Goal: Task Accomplishment & Management: Use online tool/utility

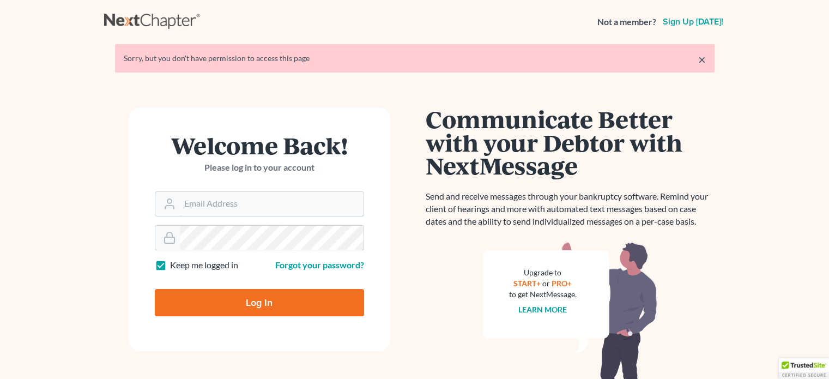
type input "daisy@wedefend.net"
click at [273, 316] on form "Welcome Back! Please log in to your account Email Address daisy@wedefend.net Pa…" at bounding box center [260, 229] width 262 height 244
click at [282, 305] on input "Log In" at bounding box center [259, 302] width 209 height 27
type input "Thinking..."
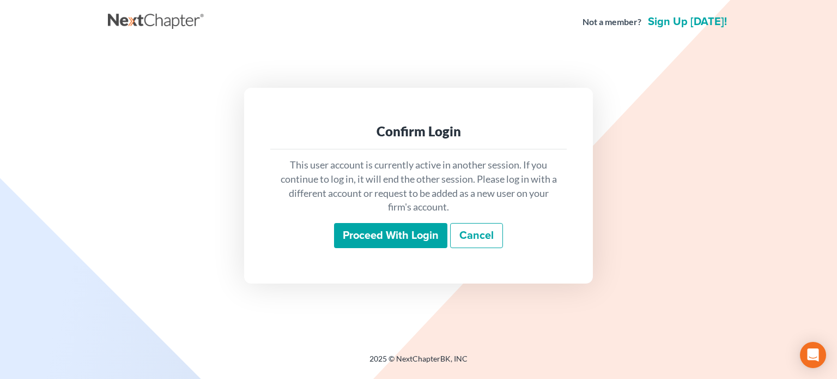
click at [399, 246] on input "Proceed with login" at bounding box center [390, 235] width 113 height 25
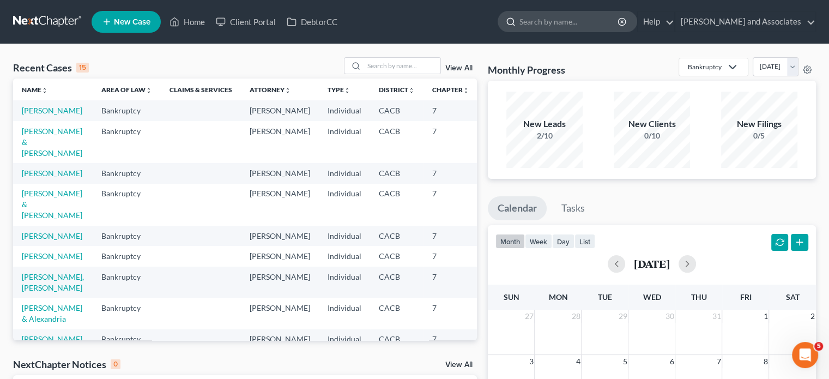
click at [568, 16] on input "search" at bounding box center [570, 21] width 100 height 20
type input "carrasco"
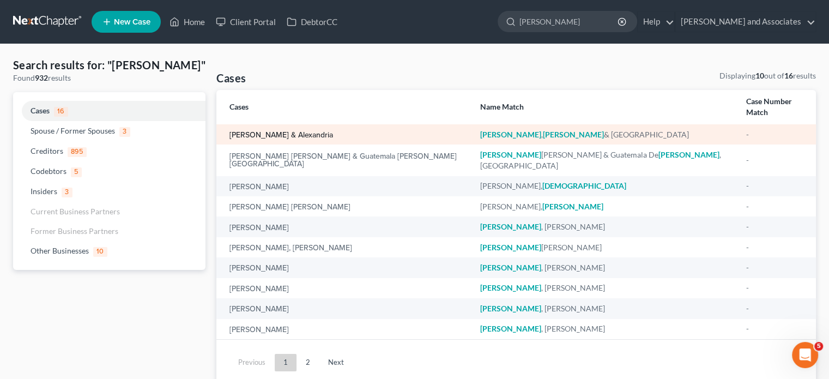
click at [314, 131] on link "Carrasco, Carlos & Alexandria" at bounding box center [282, 135] width 104 height 8
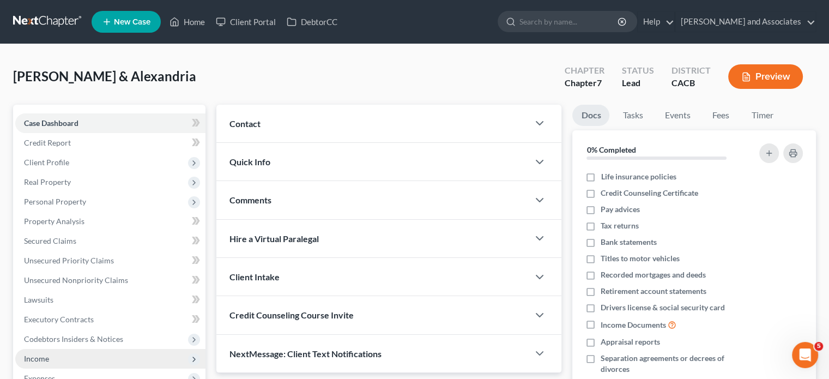
scroll to position [109, 0]
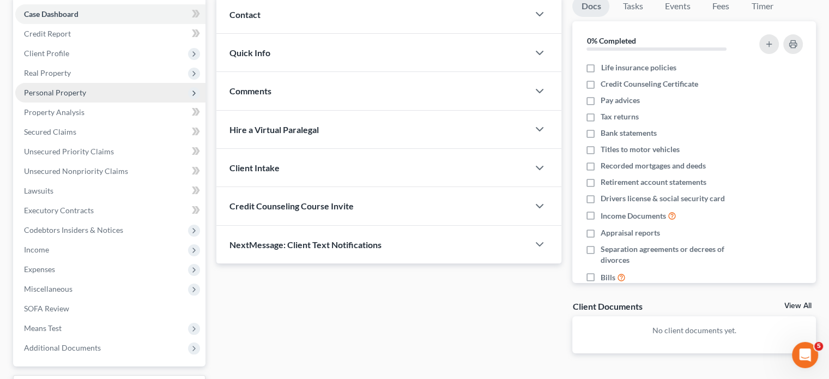
click at [123, 96] on span "Personal Property" at bounding box center [110, 93] width 190 height 20
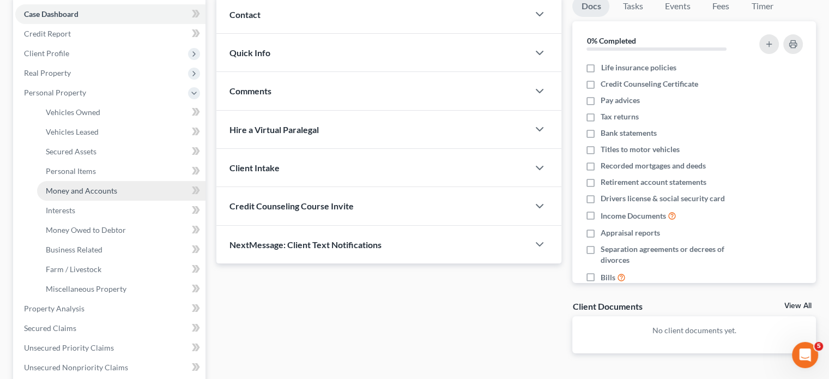
click at [98, 194] on span "Money and Accounts" at bounding box center [81, 190] width 71 height 9
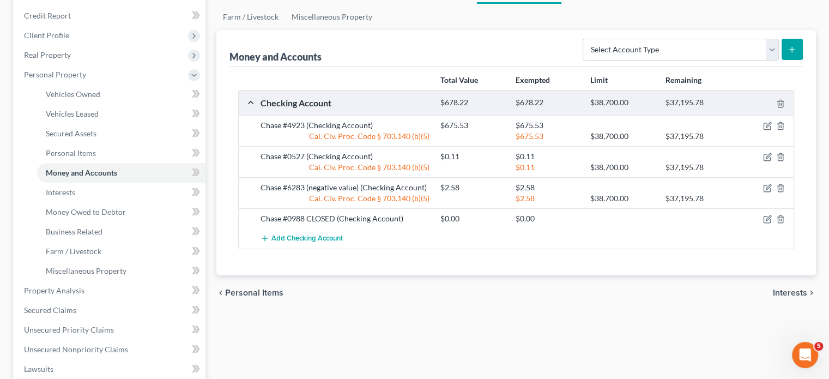
scroll to position [109, 0]
